Goal: Navigation & Orientation: Find specific page/section

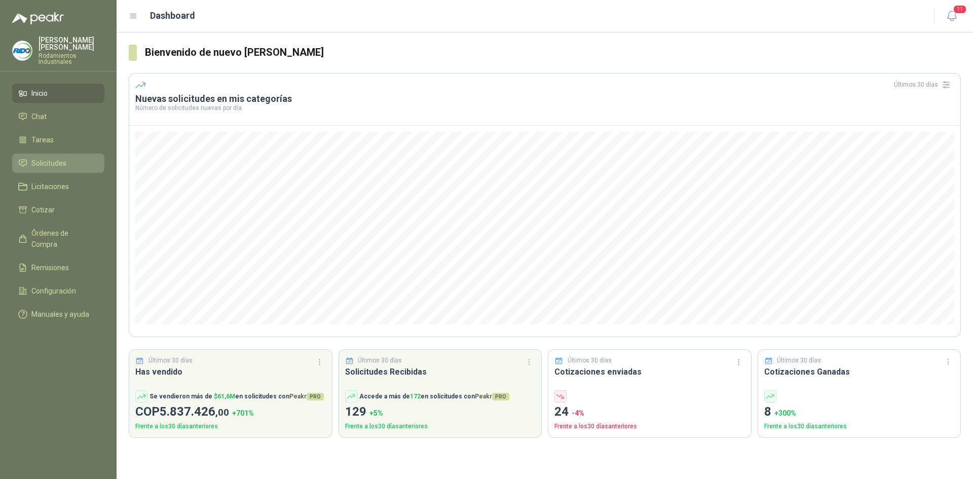
click at [67, 162] on link "Solicitudes" at bounding box center [58, 163] width 92 height 19
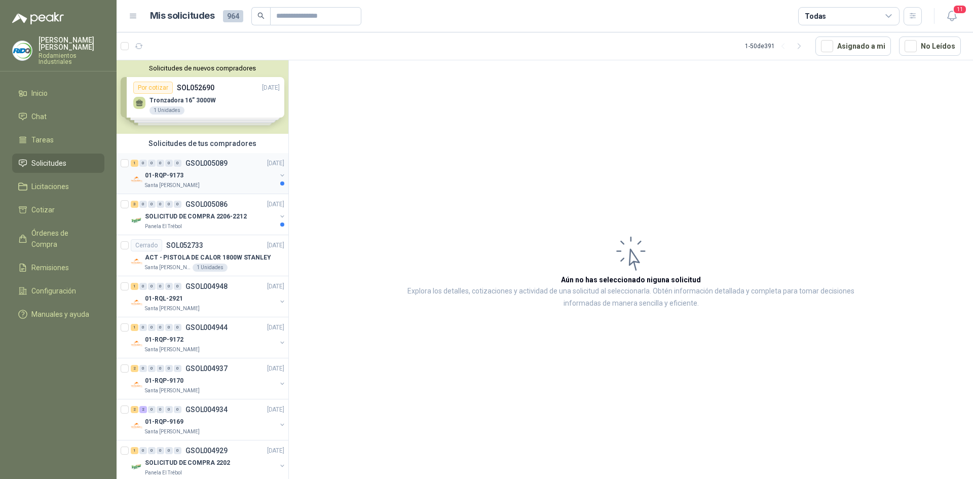
click at [173, 178] on p "01-RQP-9173" at bounding box center [164, 176] width 39 height 10
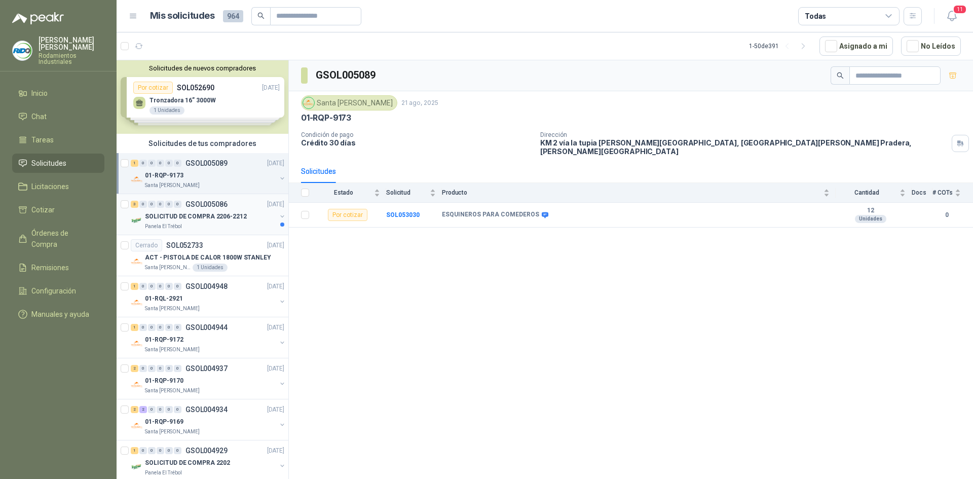
click at [195, 217] on p "SOLICITUD DE COMPRA 2206-2212" at bounding box center [196, 217] width 102 height 10
